Goal: Obtain resource: Obtain resource

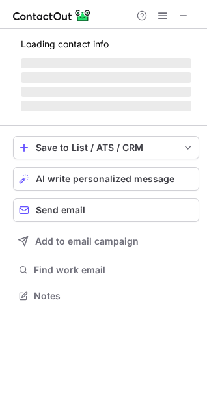
scroll to position [294, 207]
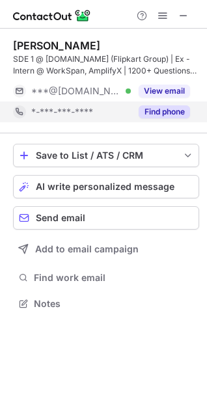
click at [173, 105] on button "Find phone" at bounding box center [164, 111] width 51 height 13
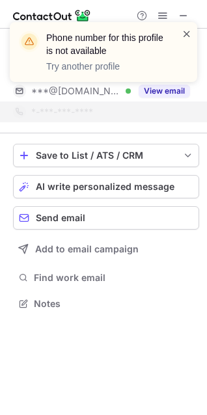
click at [186, 35] on span at bounding box center [187, 33] width 10 height 13
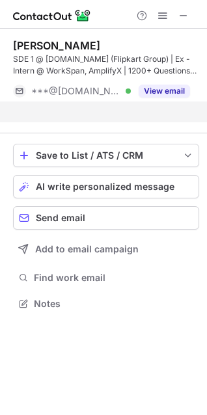
scroll to position [273, 207]
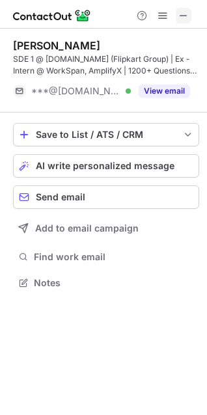
click at [184, 14] on span at bounding box center [183, 15] width 10 height 10
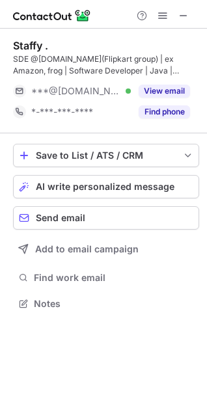
scroll to position [294, 207]
